Goal: Book appointment/travel/reservation

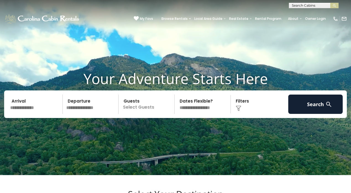
scroll to position [0, 0]
click at [296, 7] on input "text" at bounding box center [313, 7] width 48 height 6
type input "**********"
click at [307, 12] on em "[GEOGRAPHIC_DATA]" at bounding box center [313, 12] width 42 height 5
click at [335, 6] on img "submit" at bounding box center [334, 6] width 4 height 4
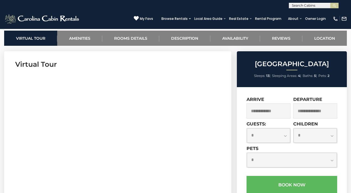
scroll to position [216, 0]
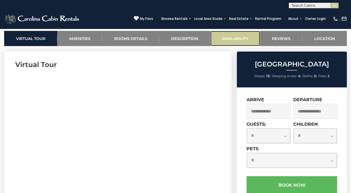
click at [228, 37] on link "Availability" at bounding box center [235, 38] width 50 height 15
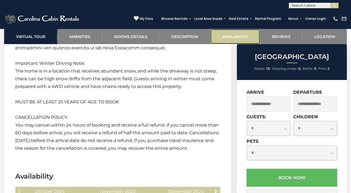
scroll to position [1393, 0]
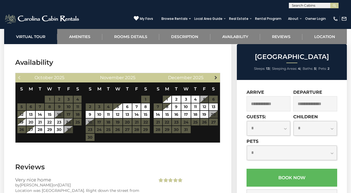
click at [216, 75] on span "Next" at bounding box center [215, 77] width 4 height 4
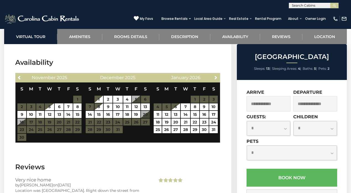
click at [216, 75] on span "Next" at bounding box center [215, 77] width 4 height 4
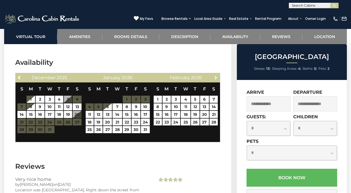
click at [216, 75] on span "Next" at bounding box center [215, 77] width 4 height 4
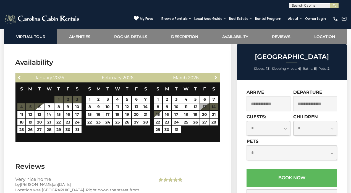
click at [216, 75] on span "Next" at bounding box center [215, 77] width 4 height 4
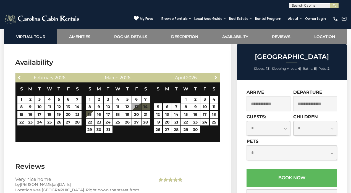
click at [216, 75] on span "Next" at bounding box center [215, 77] width 4 height 4
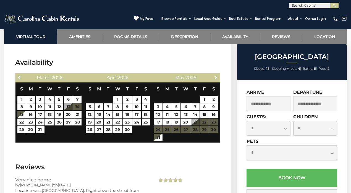
click at [301, 6] on input "text" at bounding box center [313, 7] width 48 height 6
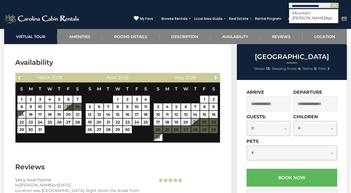
type input "**********"
click at [301, 12] on em "[GEOGRAPHIC_DATA][PERSON_NAME]" at bounding box center [313, 15] width 42 height 10
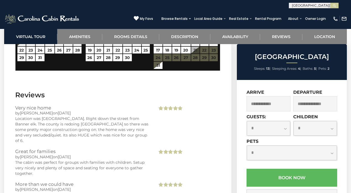
scroll to position [1480, 0]
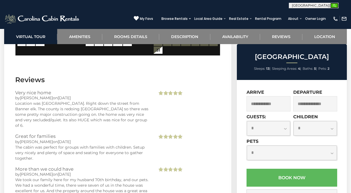
click at [336, 4] on img "submit" at bounding box center [334, 6] width 4 height 4
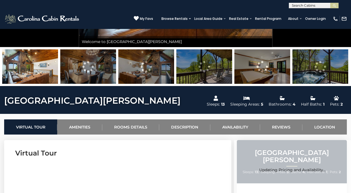
scroll to position [128, 0]
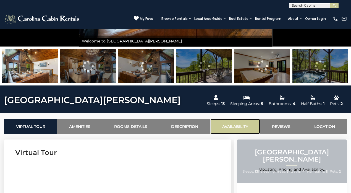
click at [223, 126] on link "Availability" at bounding box center [235, 126] width 50 height 15
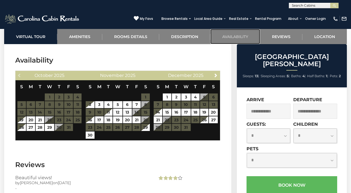
scroll to position [1674, 0]
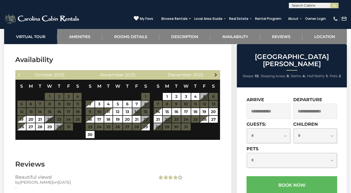
click at [216, 73] on span "Next" at bounding box center [215, 75] width 4 height 4
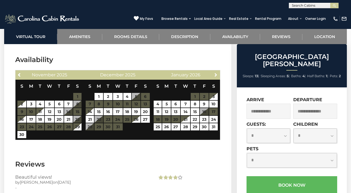
click at [216, 73] on span "Next" at bounding box center [215, 75] width 4 height 4
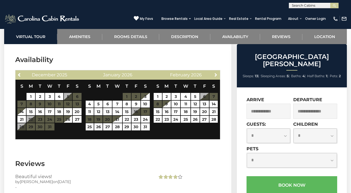
click at [216, 73] on span "Next" at bounding box center [215, 75] width 4 height 4
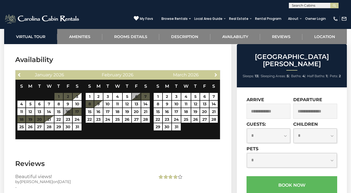
click at [216, 73] on span "Next" at bounding box center [215, 75] width 4 height 4
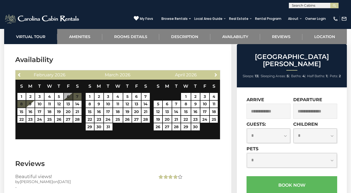
click at [216, 73] on span "Next" at bounding box center [215, 75] width 4 height 4
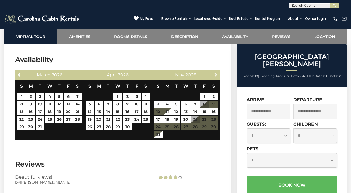
click at [216, 73] on span "Next" at bounding box center [215, 75] width 4 height 4
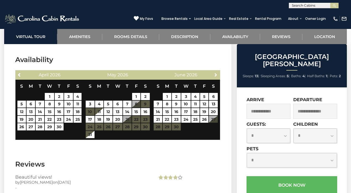
click at [216, 73] on span "Next" at bounding box center [215, 75] width 4 height 4
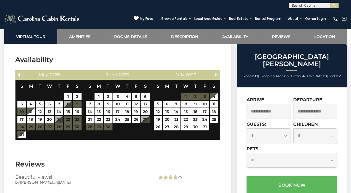
click at [216, 73] on span "Next" at bounding box center [215, 75] width 4 height 4
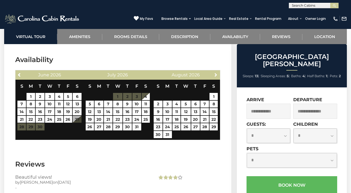
click at [216, 73] on span "Next" at bounding box center [215, 75] width 4 height 4
